Goal: Information Seeking & Learning: Stay updated

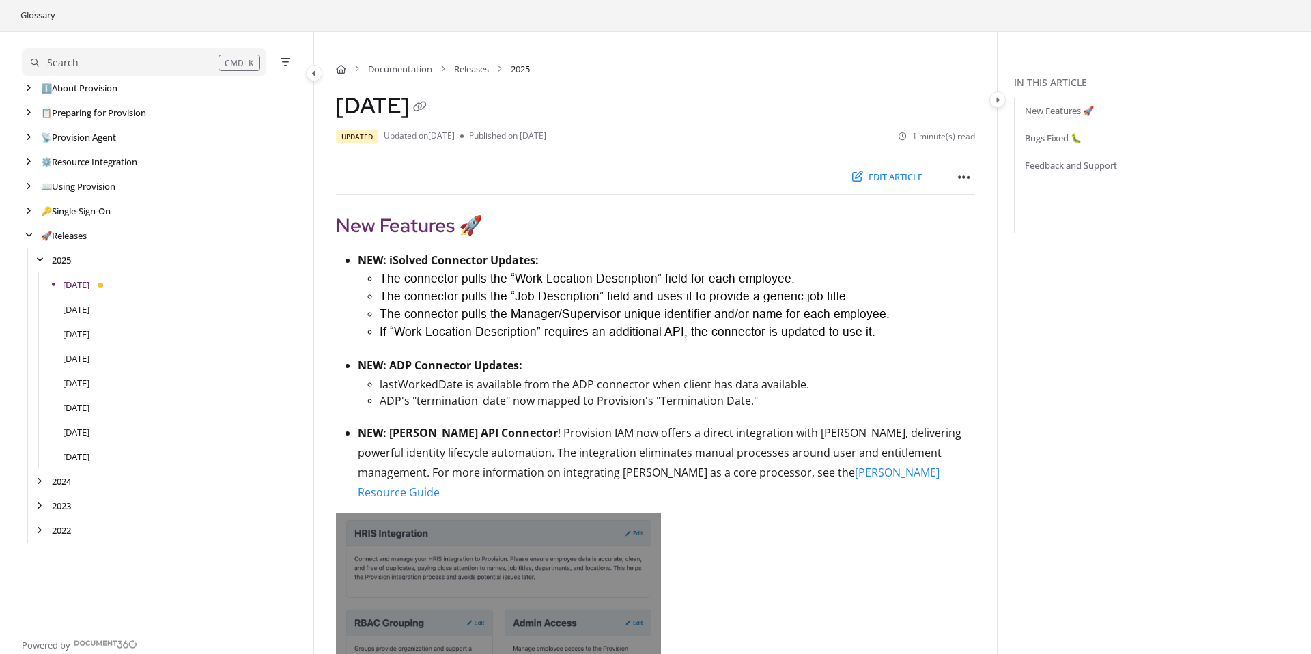
scroll to position [46, 0]
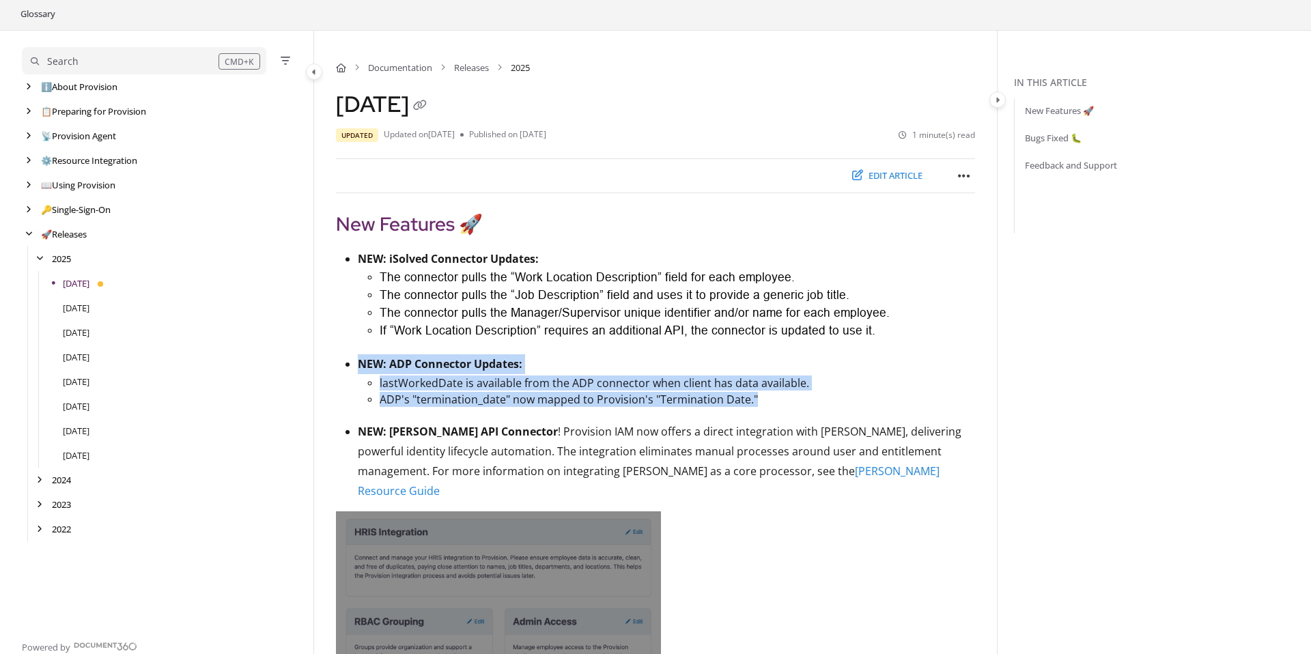
drag, startPoint x: 357, startPoint y: 361, endPoint x: 796, endPoint y: 400, distance: 440.8
click at [796, 400] on li "NEW: ADP Connector Updates: lastWorkedDate is available from the ADP connector …" at bounding box center [666, 388] width 617 height 68
copy li "NEW: ADP Connector Updates: lastWorkedDate is available from the ADP connector …"
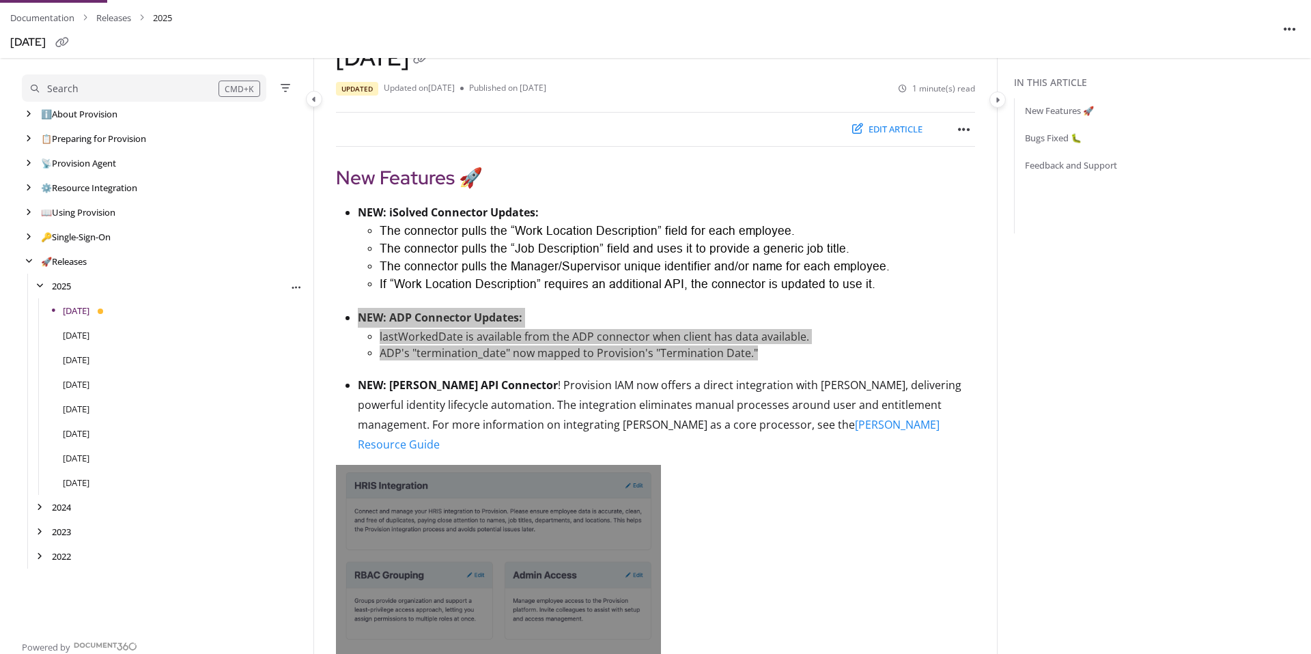
scroll to position [96, 0]
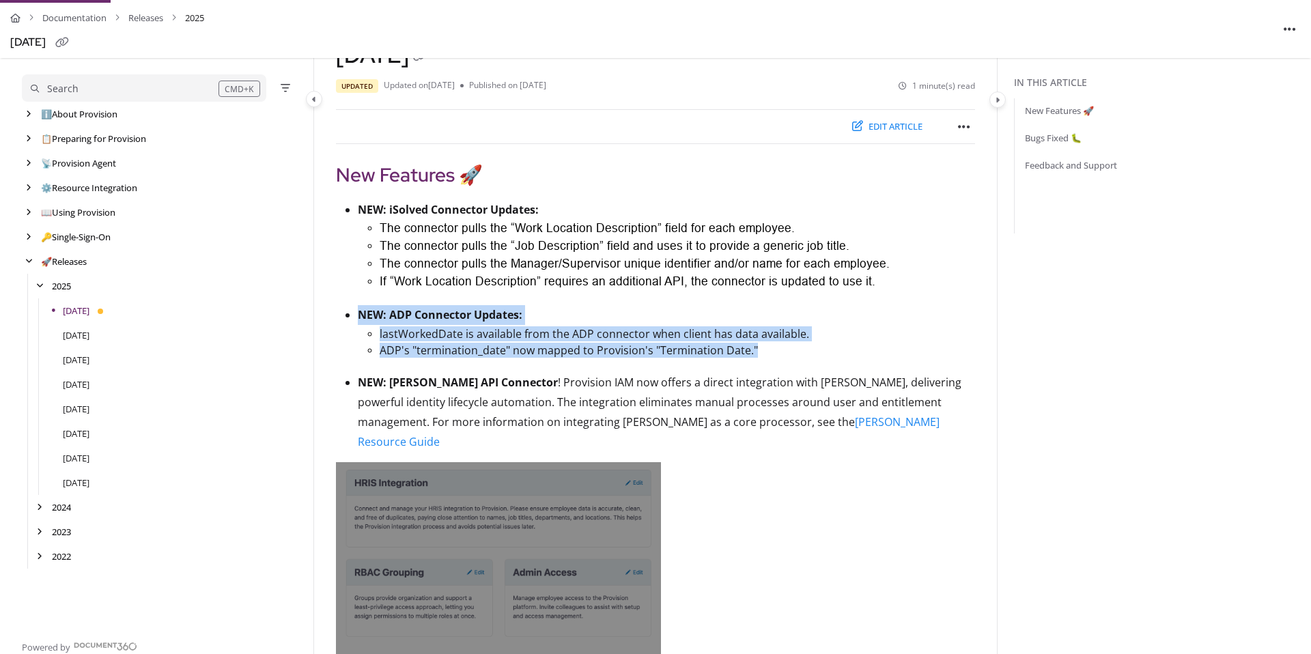
click at [384, 354] on p "ADP's "termination_date" now mapped to Provision's "Termination Date."" at bounding box center [677, 350] width 595 height 15
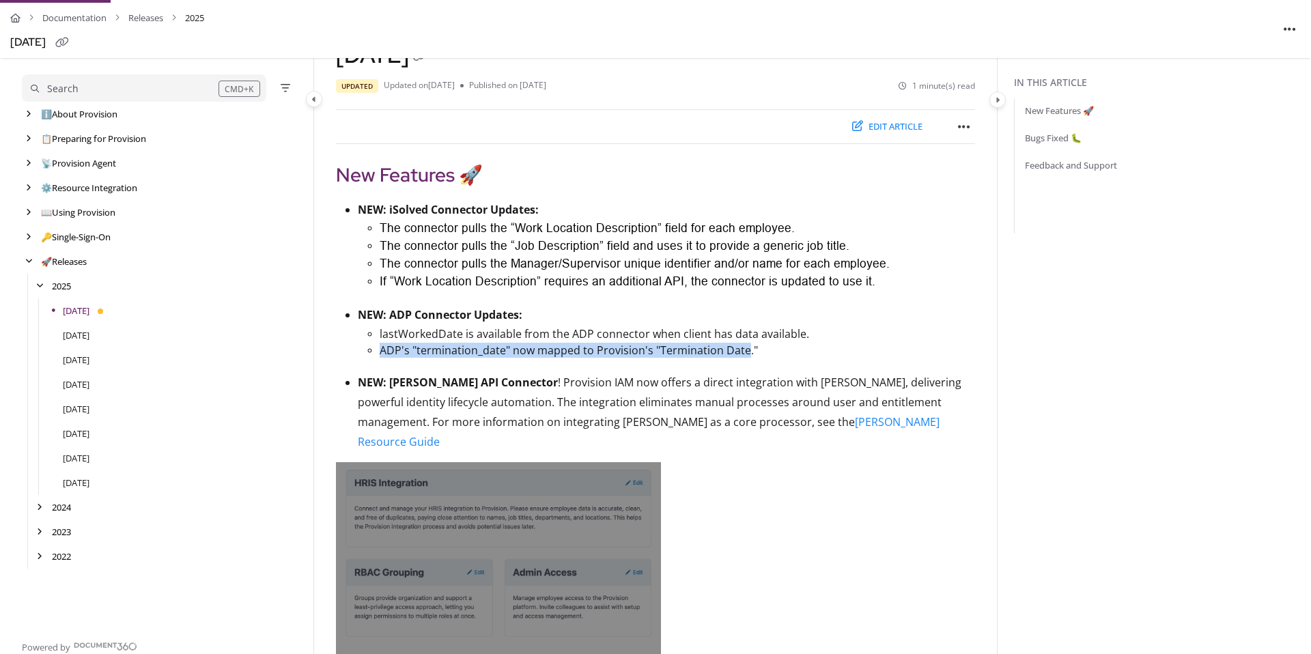
drag, startPoint x: 382, startPoint y: 356, endPoint x: 746, endPoint y: 358, distance: 363.3
click at [746, 358] on p "ADP's "termination_date" now mapped to Provision's "Termination Date."" at bounding box center [677, 350] width 595 height 15
click at [425, 357] on p "ADP's "termination_date" now mapped to Provision's "Termination Date."" at bounding box center [677, 350] width 595 height 15
drag, startPoint x: 382, startPoint y: 352, endPoint x: 759, endPoint y: 356, distance: 376.2
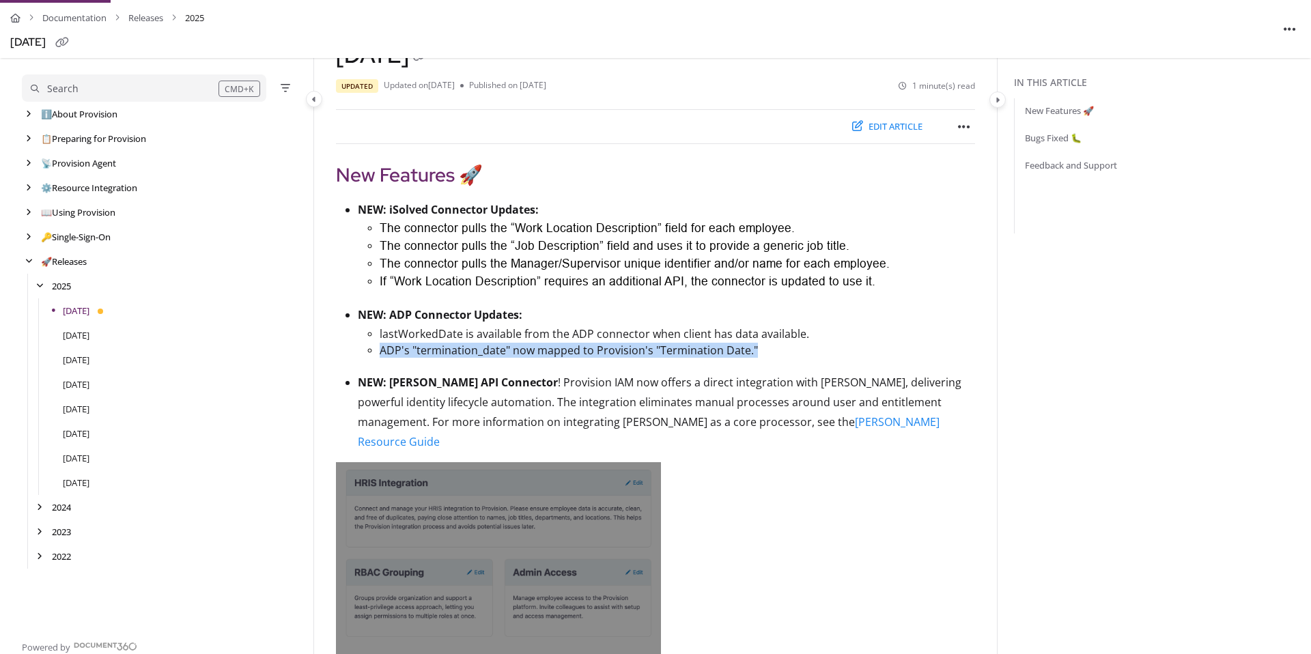
click at [759, 356] on p "ADP's "termination_date" now mapped to Provision's "Termination Date."" at bounding box center [677, 350] width 595 height 15
click at [381, 354] on p "ADP's "termination_date" now mapped to Provision's "Termination Date."" at bounding box center [677, 350] width 595 height 15
drag, startPoint x: 380, startPoint y: 355, endPoint x: 760, endPoint y: 360, distance: 380.3
click at [760, 358] on p "ADP's "termination_date" now mapped to Provision's "Termination Date."" at bounding box center [677, 350] width 595 height 15
drag, startPoint x: 380, startPoint y: 335, endPoint x: 653, endPoint y: 323, distance: 272.7
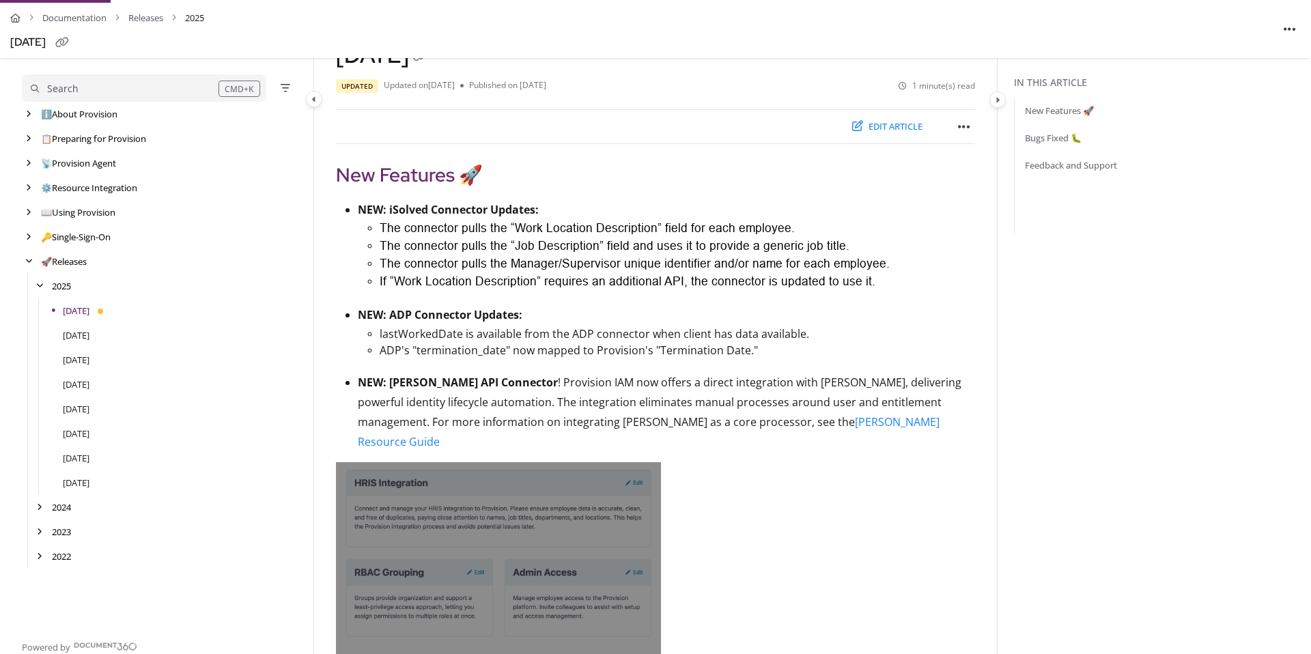
click at [653, 323] on li "NEW: ADP Connector Updates: lastWorkedDate is available from the ADP connector …" at bounding box center [666, 339] width 617 height 68
drag, startPoint x: 377, startPoint y: 353, endPoint x: 594, endPoint y: 358, distance: 217.2
click at [594, 358] on ul "lastWorkedDate is available from the ADP connector when client has data availab…" at bounding box center [666, 349] width 617 height 48
click at [447, 358] on p "ADP's "termination_date" now mapped to Provision's "Termination Date."" at bounding box center [677, 350] width 595 height 15
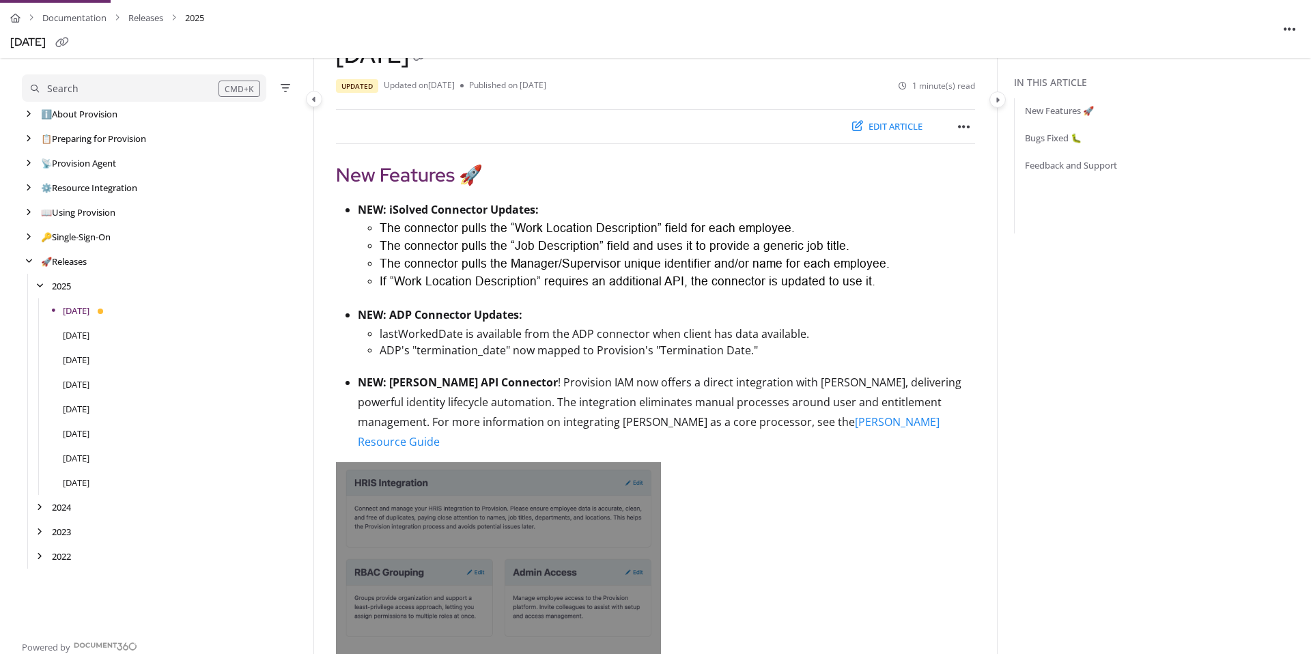
click at [380, 354] on p "ADP's "termination_date" now mapped to Provision's "Termination Date."" at bounding box center [677, 350] width 595 height 15
